Goal: Check status: Check status

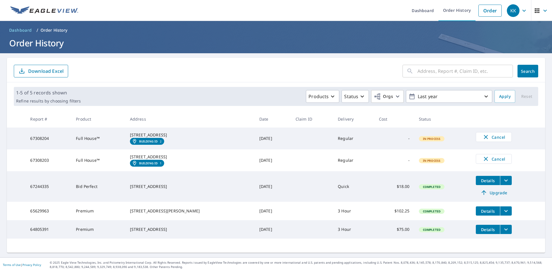
scroll to position [2, 0]
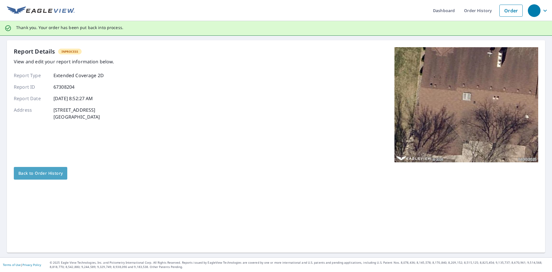
click at [58, 177] on link "Back to Order History" at bounding box center [40, 173] width 53 height 13
